Goal: Task Accomplishment & Management: Complete application form

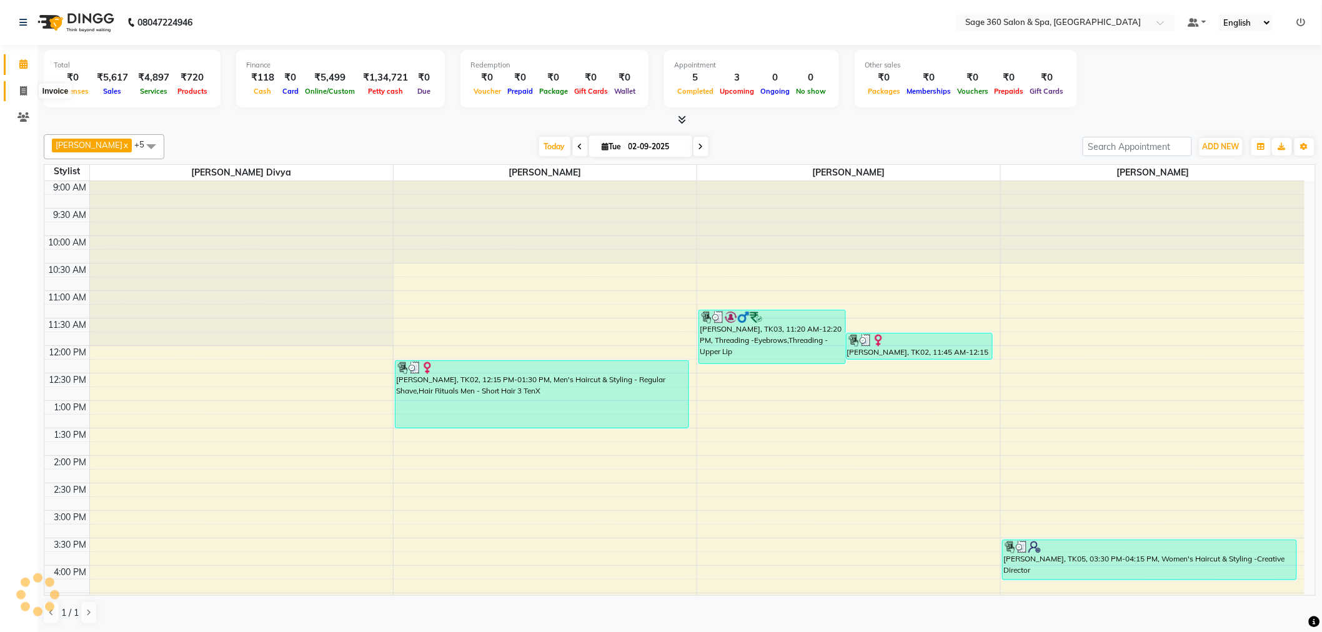
click at [22, 85] on span at bounding box center [23, 91] width 22 height 14
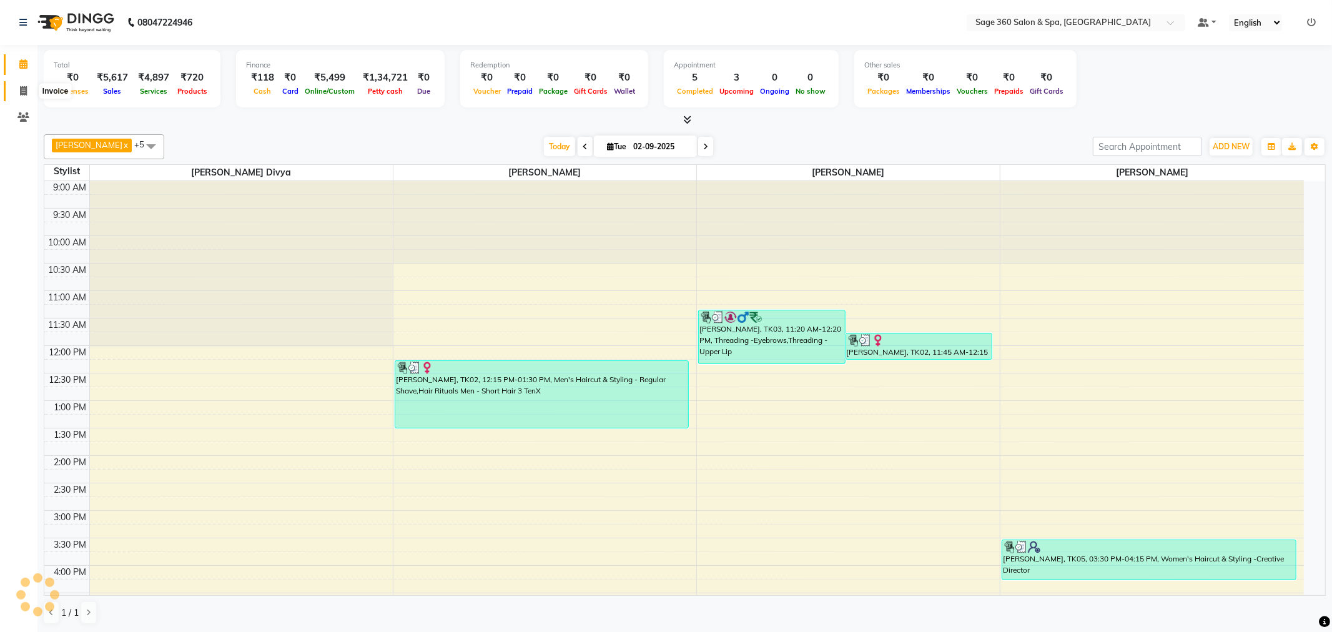
select select "service"
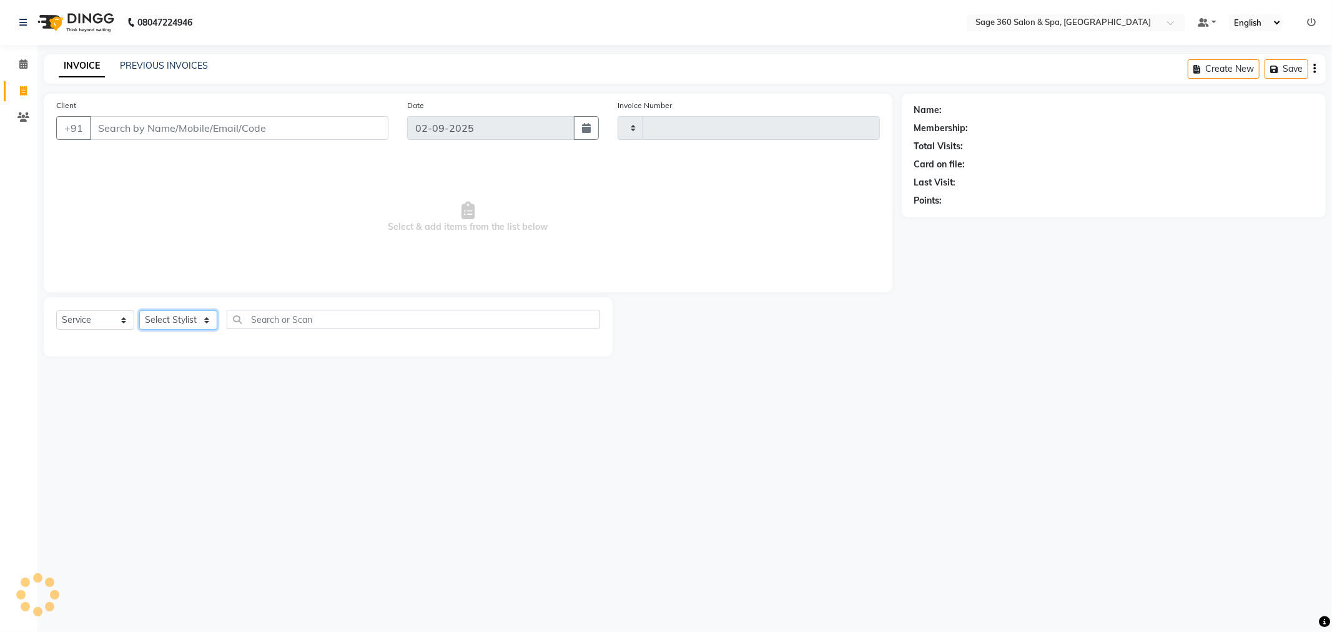
click at [175, 317] on select "Select Stylist" at bounding box center [178, 319] width 78 height 19
type input "1262"
select select "7678"
select select "85325"
click at [139, 311] on select "Select Stylist [PERSON_NAME] [PERSON_NAME] [PERSON_NAME] [PERSON_NAME] [PERSON_…" at bounding box center [192, 319] width 106 height 19
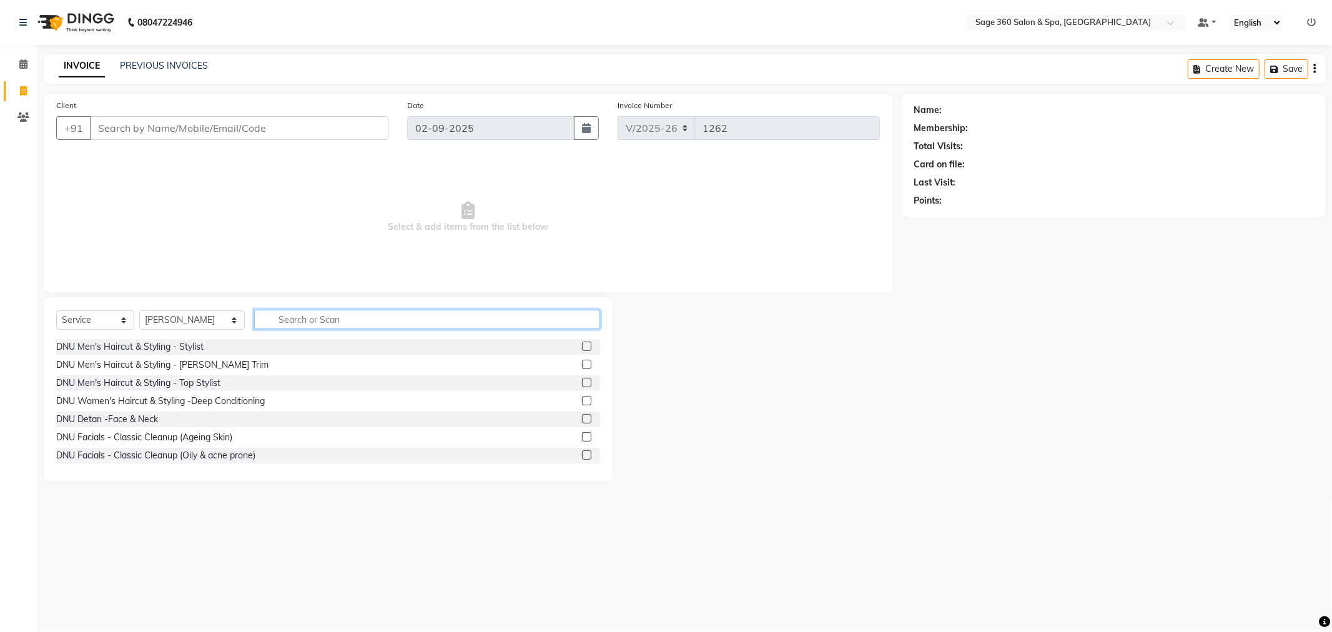
click at [316, 316] on input "text" at bounding box center [427, 319] width 346 height 19
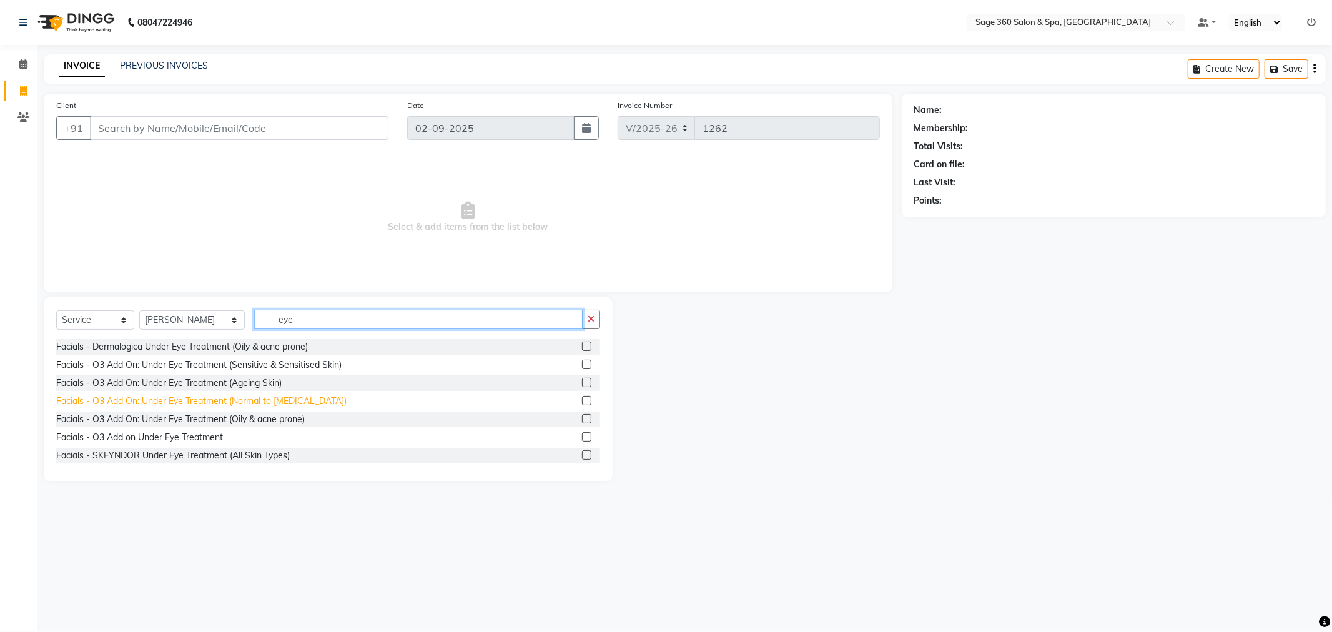
scroll to position [56, 0]
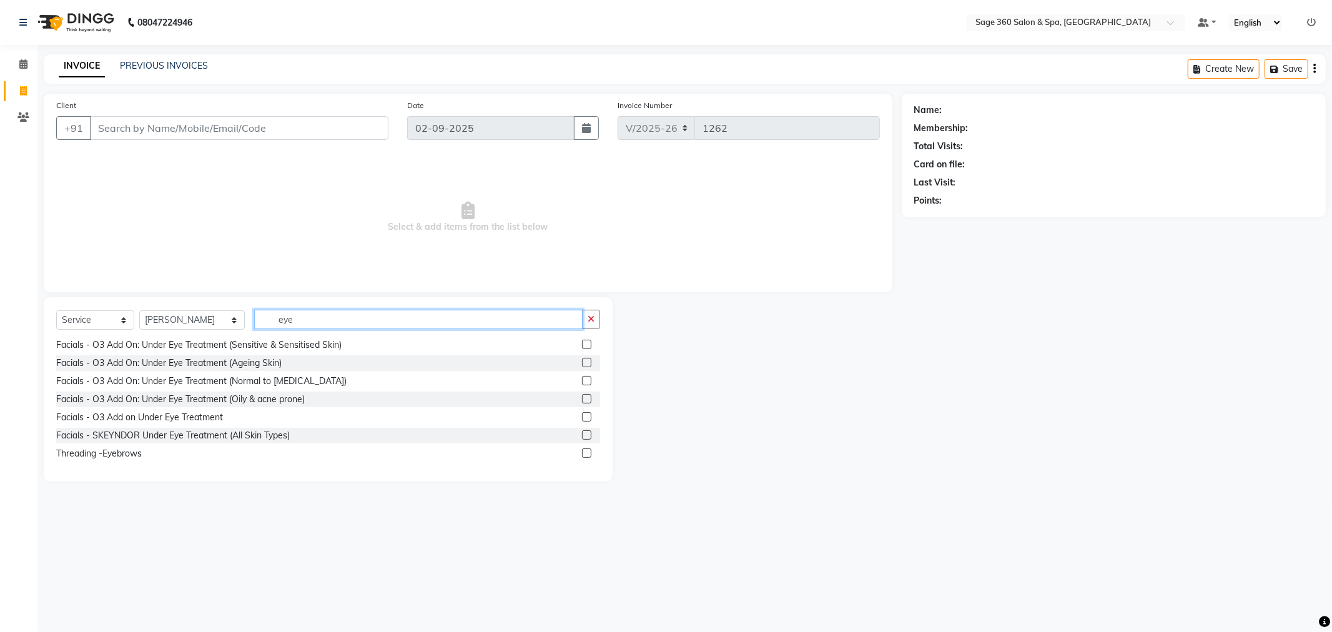
type input "eye"
click at [582, 452] on label at bounding box center [586, 452] width 9 height 9
click at [582, 452] on input "checkbox" at bounding box center [586, 454] width 8 height 8
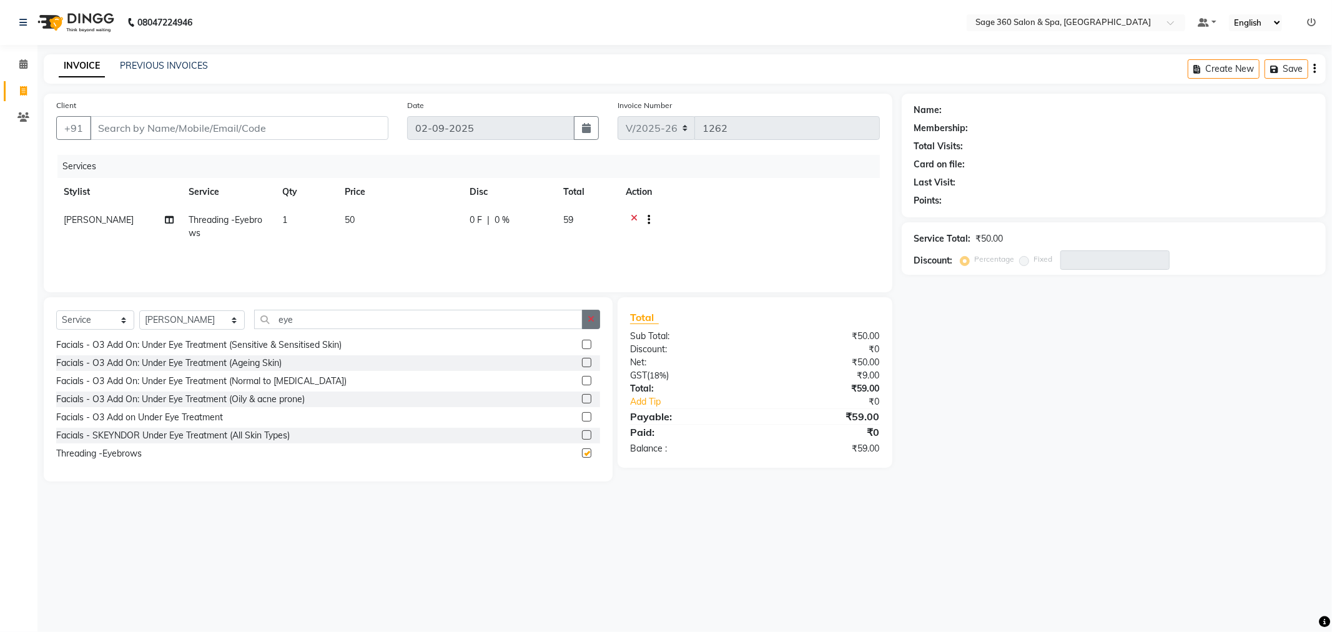
checkbox input "false"
drag, startPoint x: 586, startPoint y: 319, endPoint x: 432, endPoint y: 330, distance: 154.1
click at [578, 319] on div "eye" at bounding box center [427, 319] width 345 height 19
click at [590, 315] on icon "button" at bounding box center [591, 319] width 7 height 9
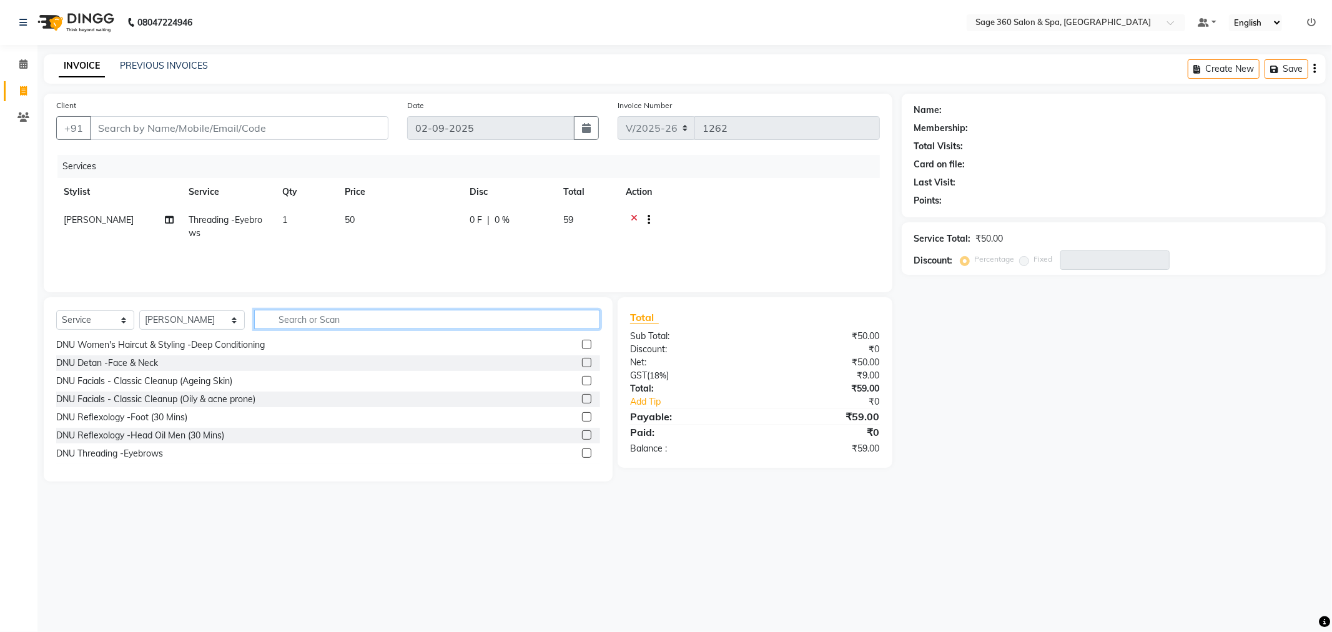
click at [304, 322] on input "text" at bounding box center [427, 319] width 346 height 19
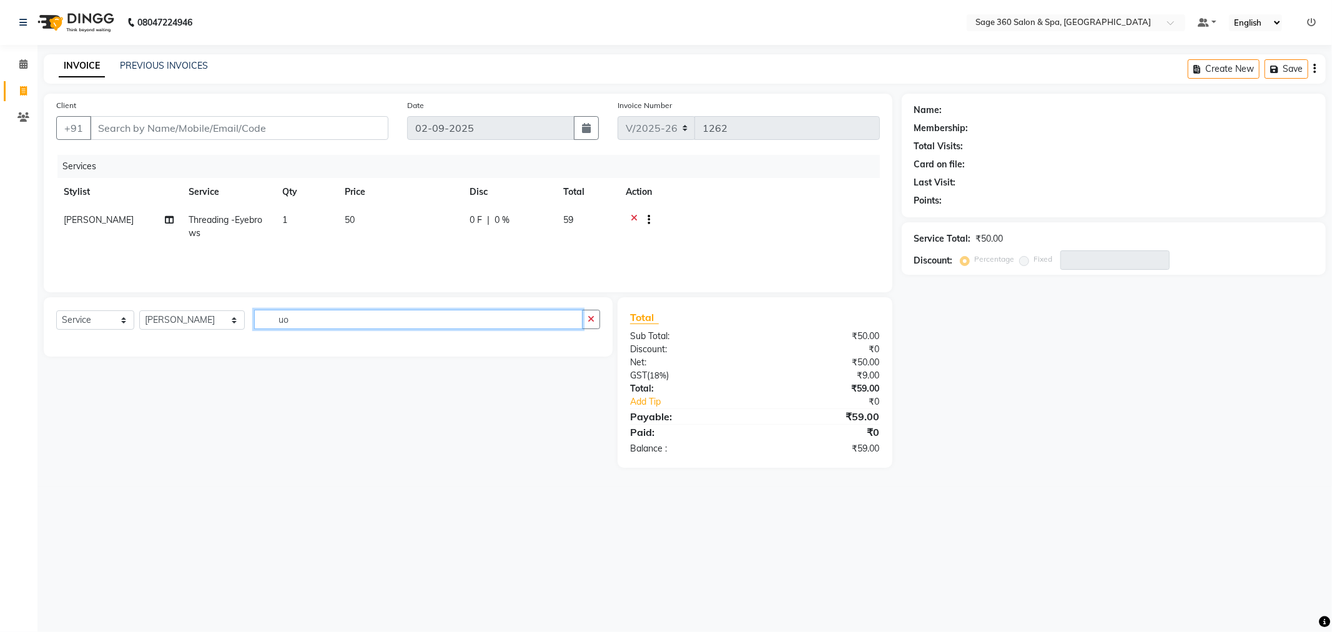
scroll to position [0, 0]
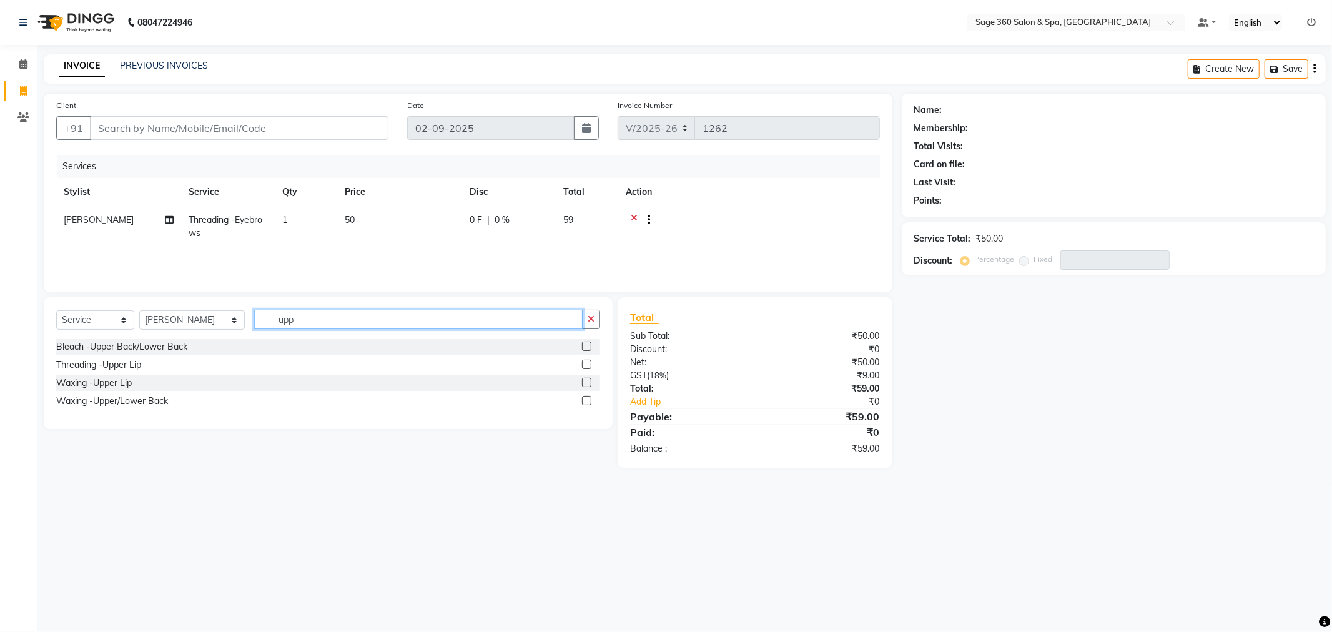
type input "upp"
click at [589, 367] on label at bounding box center [586, 364] width 9 height 9
click at [589, 367] on input "checkbox" at bounding box center [586, 365] width 8 height 8
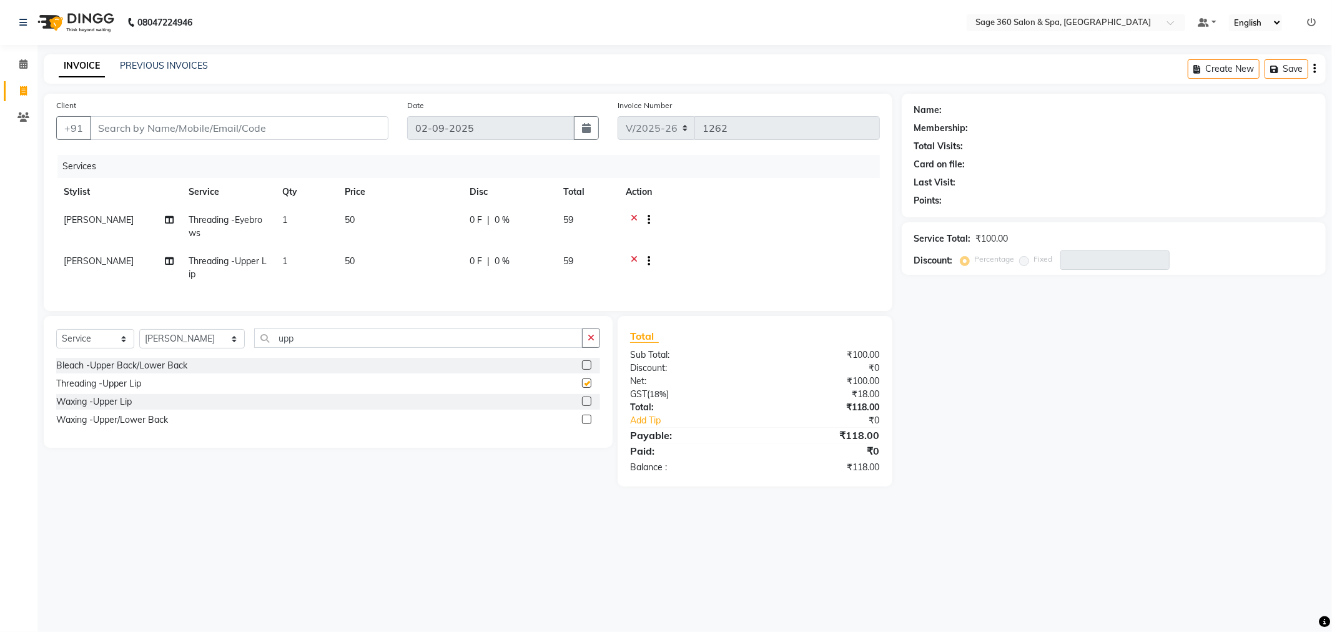
checkbox input "false"
click at [592, 342] on icon "button" at bounding box center [591, 338] width 7 height 9
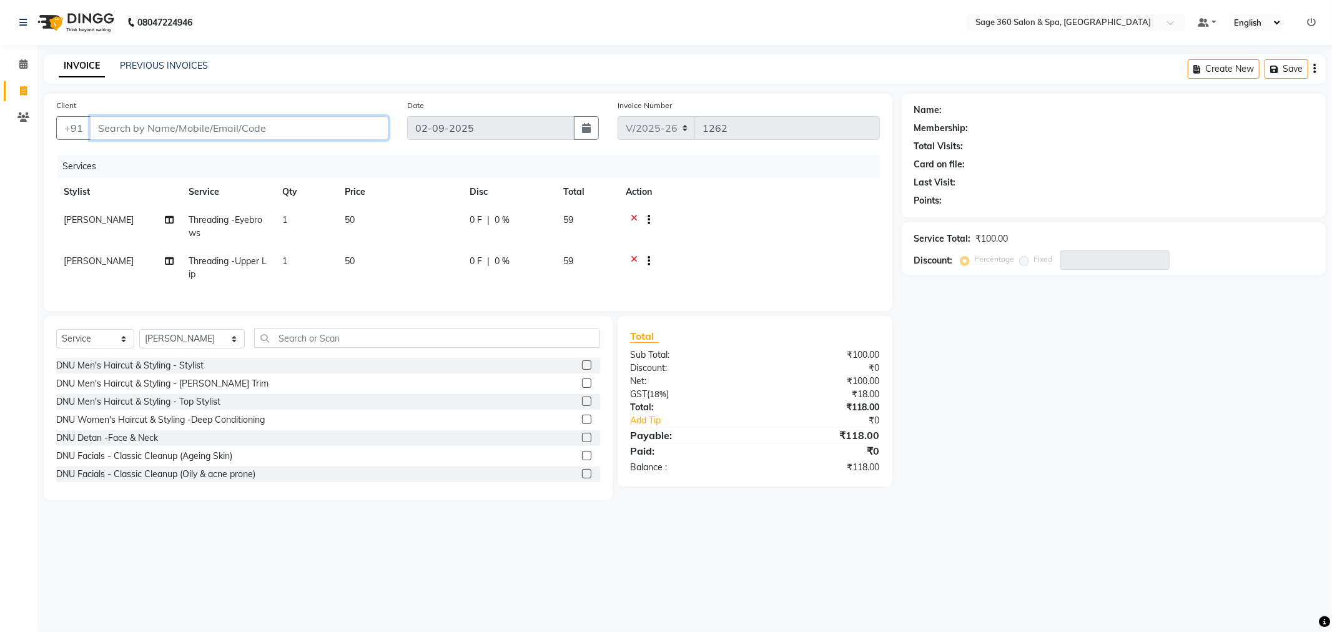
click at [138, 122] on input "Client" at bounding box center [239, 128] width 299 height 24
click at [139, 127] on input "Client" at bounding box center [239, 128] width 299 height 24
type input "7"
type input "0"
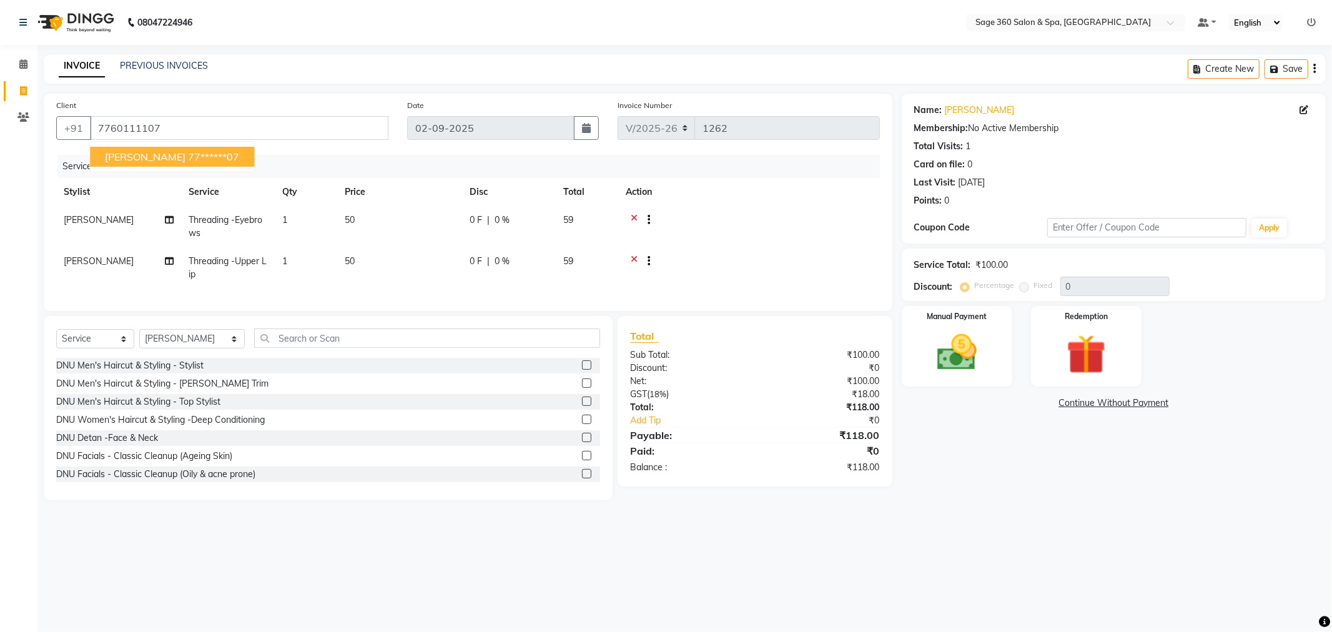
click at [129, 156] on span "[PERSON_NAME]" at bounding box center [145, 157] width 81 height 12
type input "77******07"
click at [949, 335] on img at bounding box center [957, 352] width 67 height 47
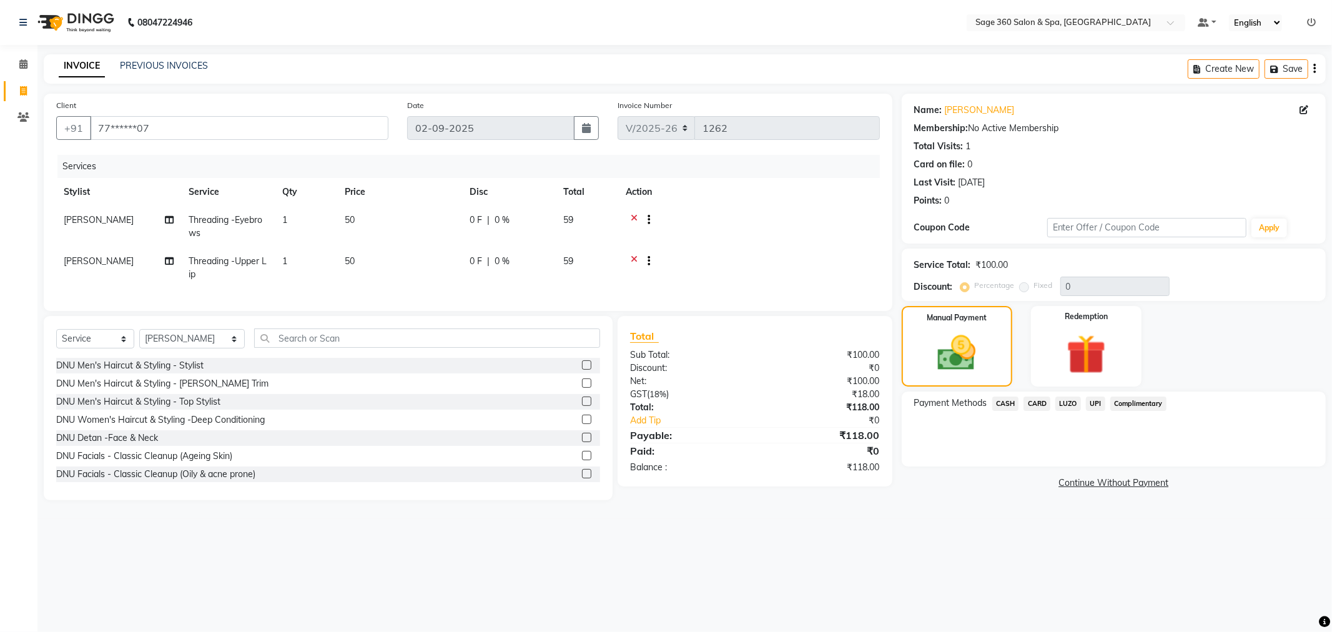
click at [1094, 403] on span "UPI" at bounding box center [1095, 404] width 19 height 14
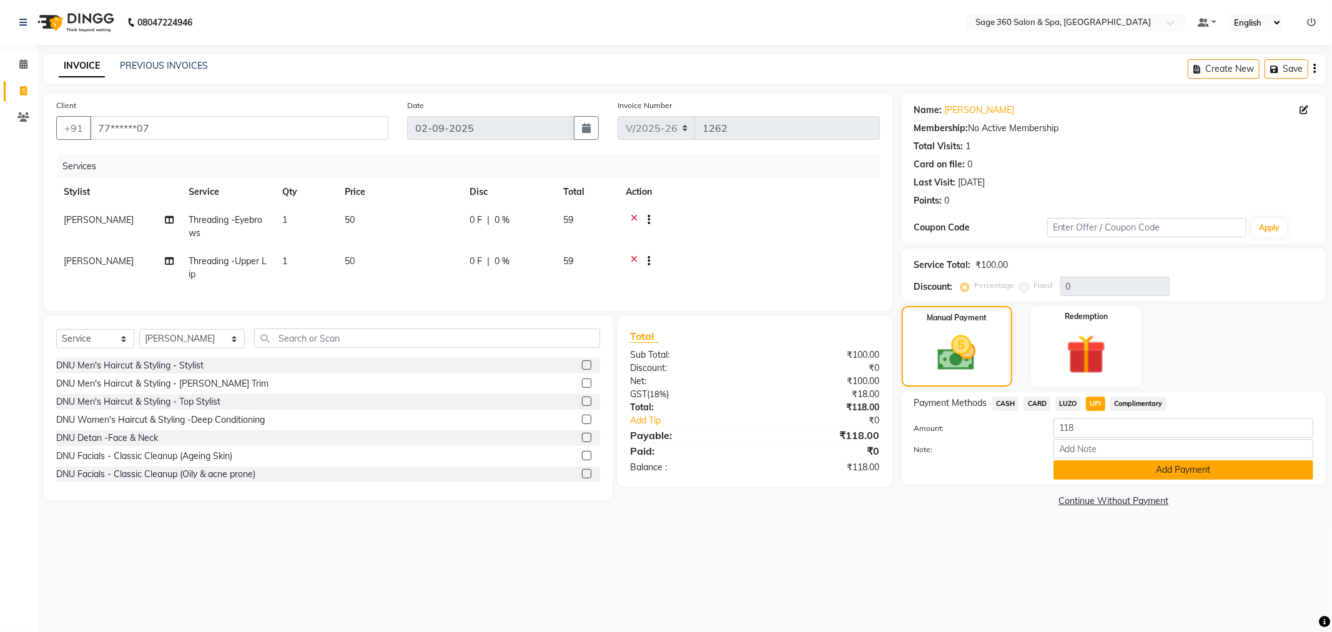
click at [1111, 469] on button "Add Payment" at bounding box center [1184, 469] width 260 height 19
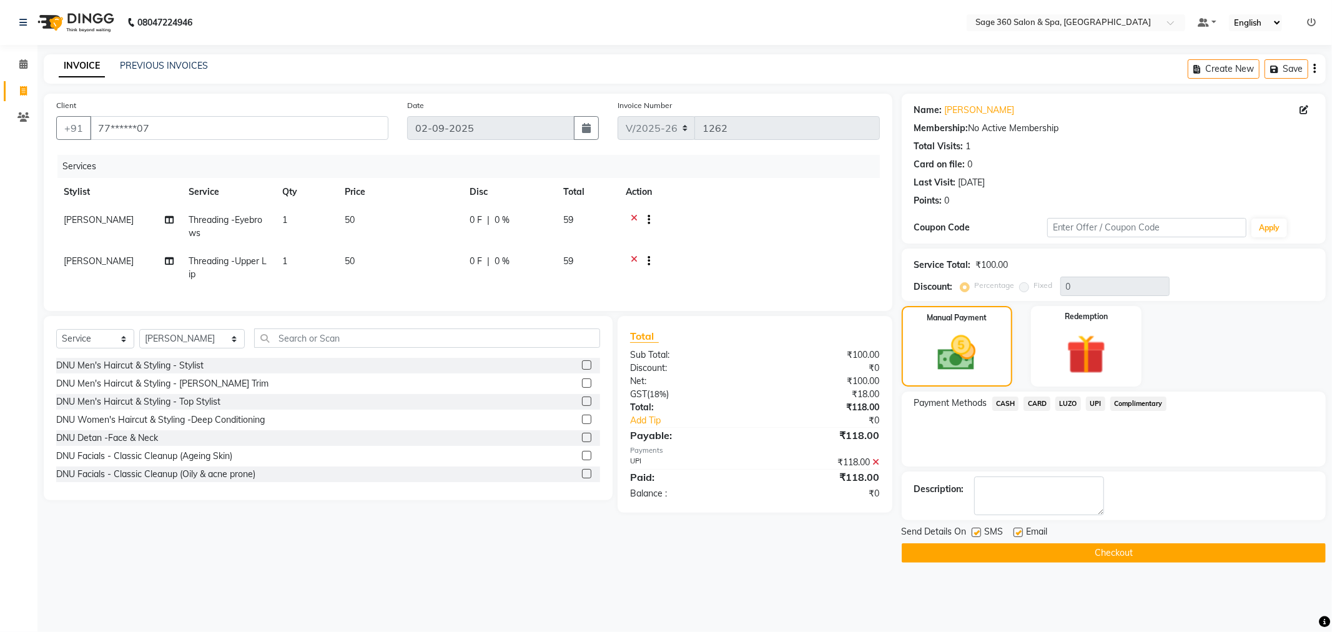
click at [1018, 533] on label at bounding box center [1018, 532] width 9 height 9
click at [1018, 533] on input "checkbox" at bounding box center [1018, 533] width 8 height 8
checkbox input "false"
click at [1022, 546] on button "Checkout" at bounding box center [1114, 552] width 424 height 19
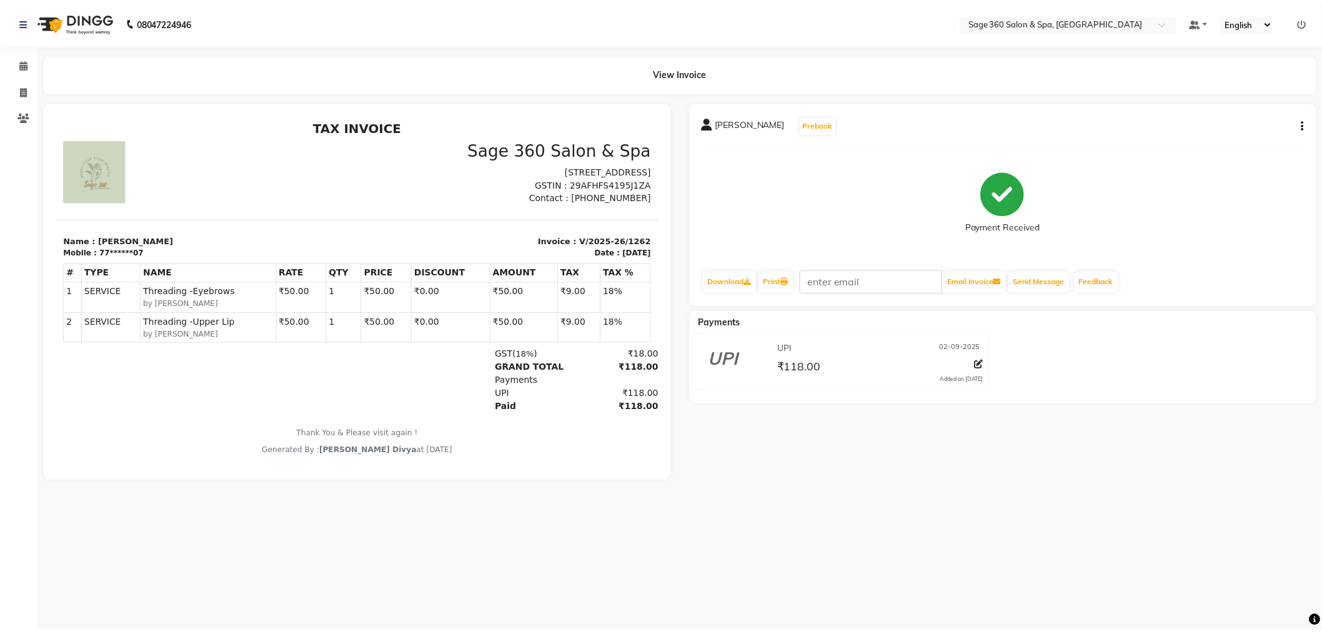
scroll to position [10, 0]
click at [17, 62] on span at bounding box center [23, 64] width 22 height 14
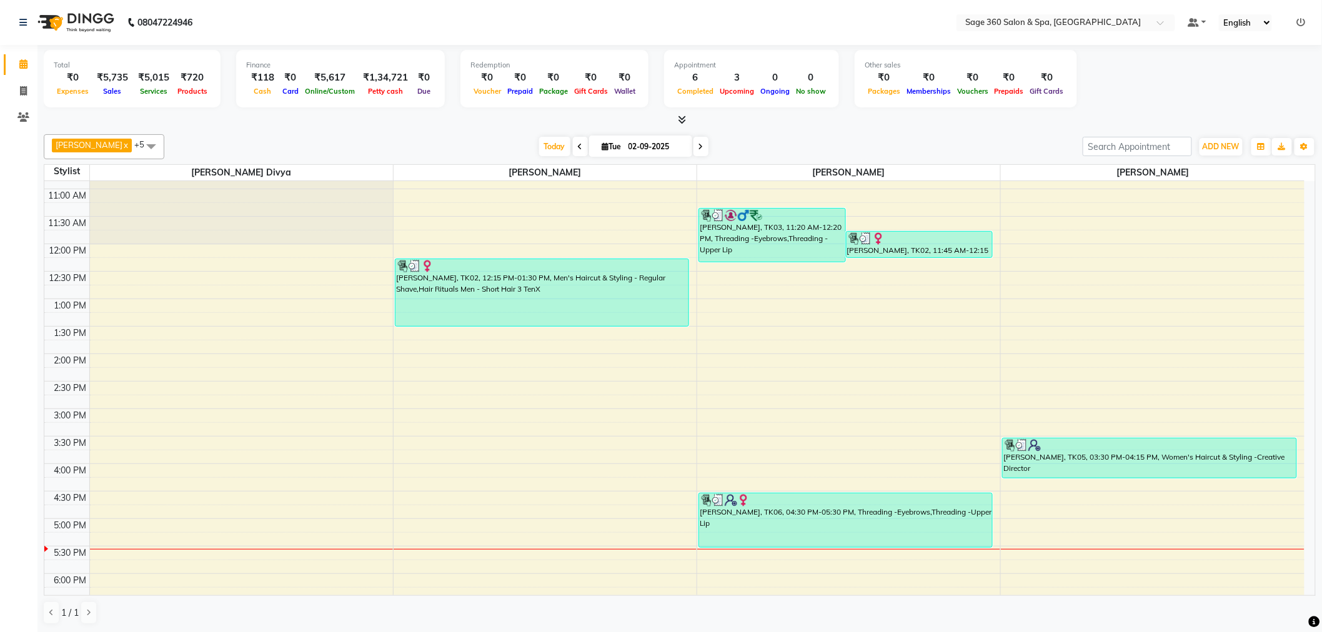
scroll to position [69, 0]
